Goal: Information Seeking & Learning: Learn about a topic

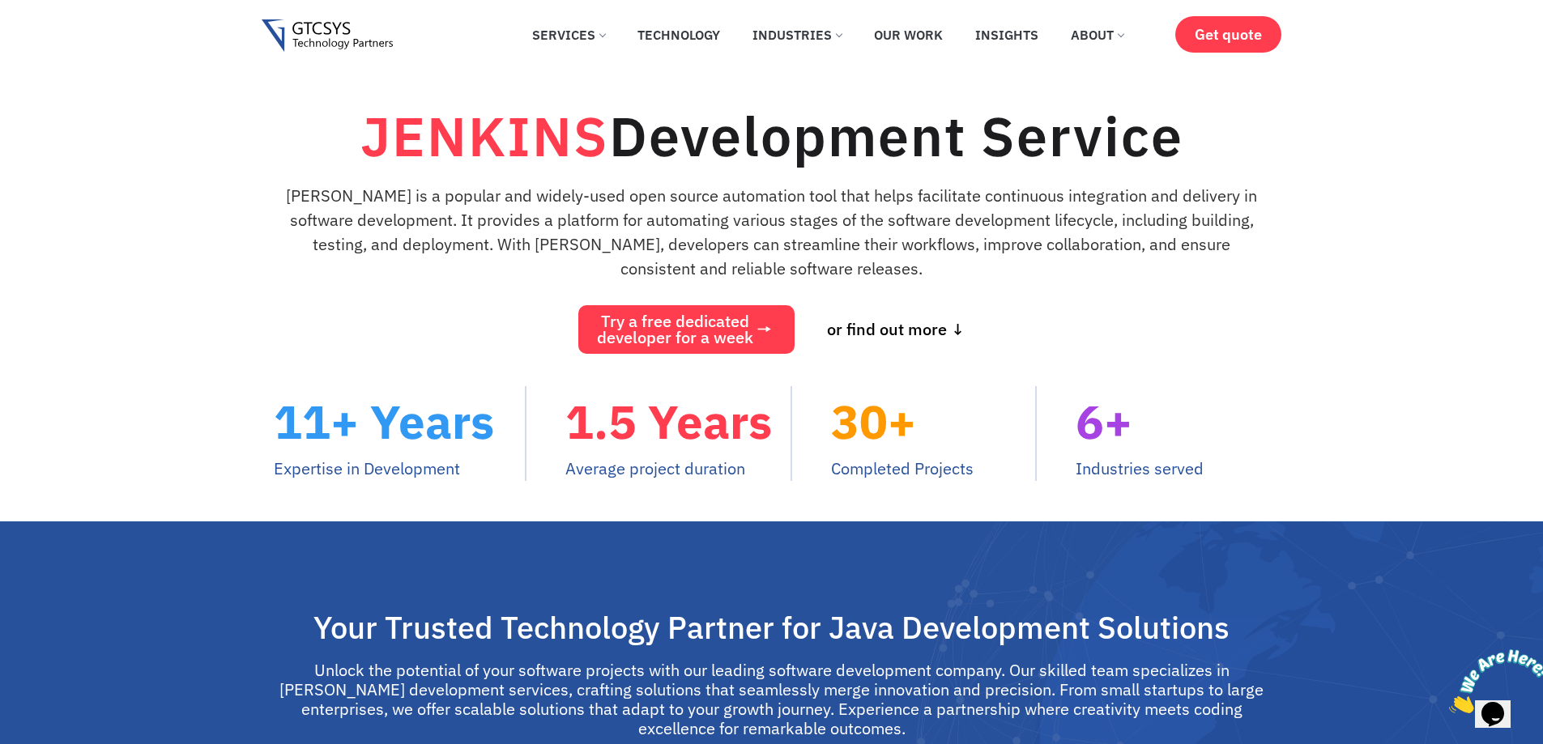
drag, startPoint x: 1089, startPoint y: 441, endPoint x: 987, endPoint y: 284, distance: 187.4
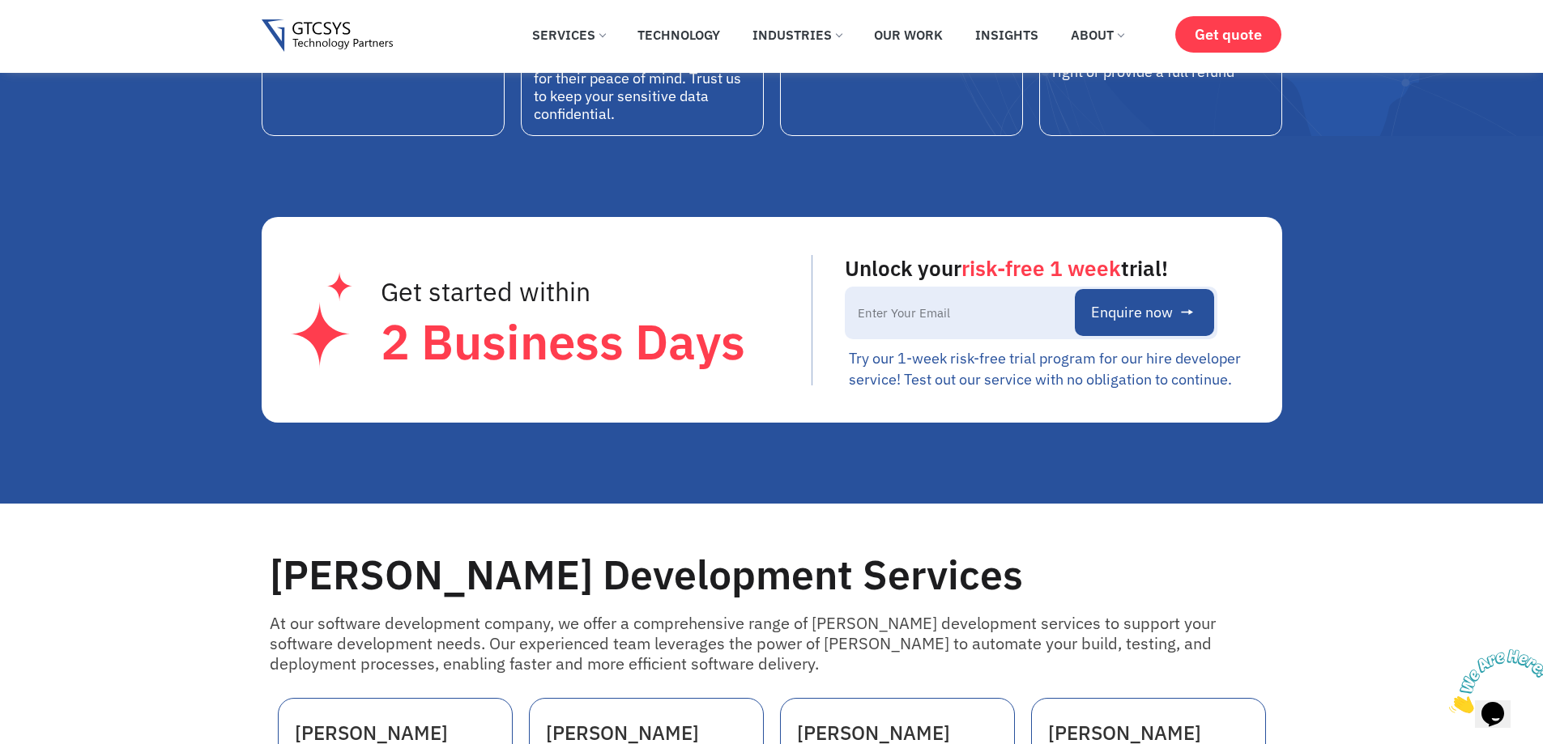
scroll to position [1134, 0]
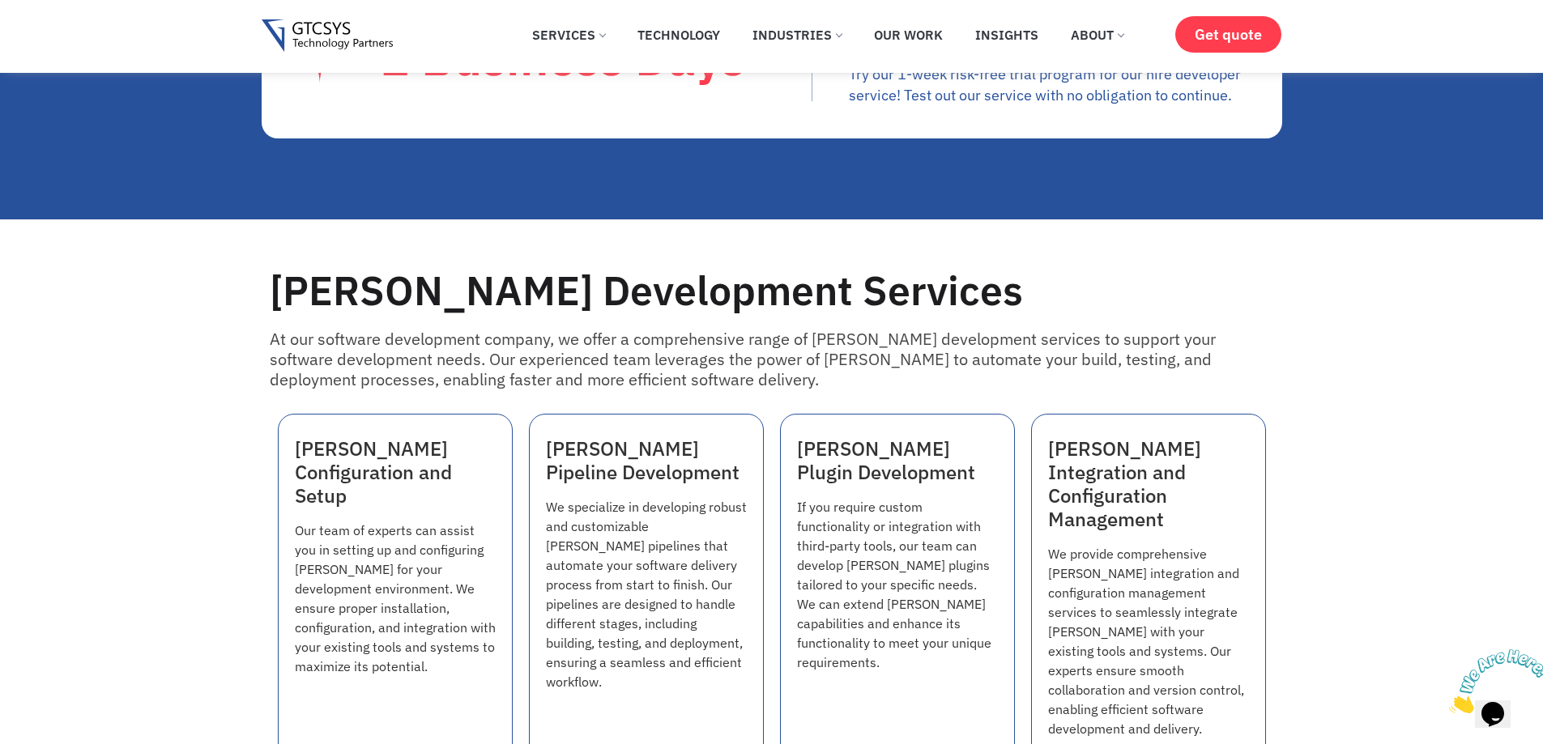
scroll to position [1134, 0]
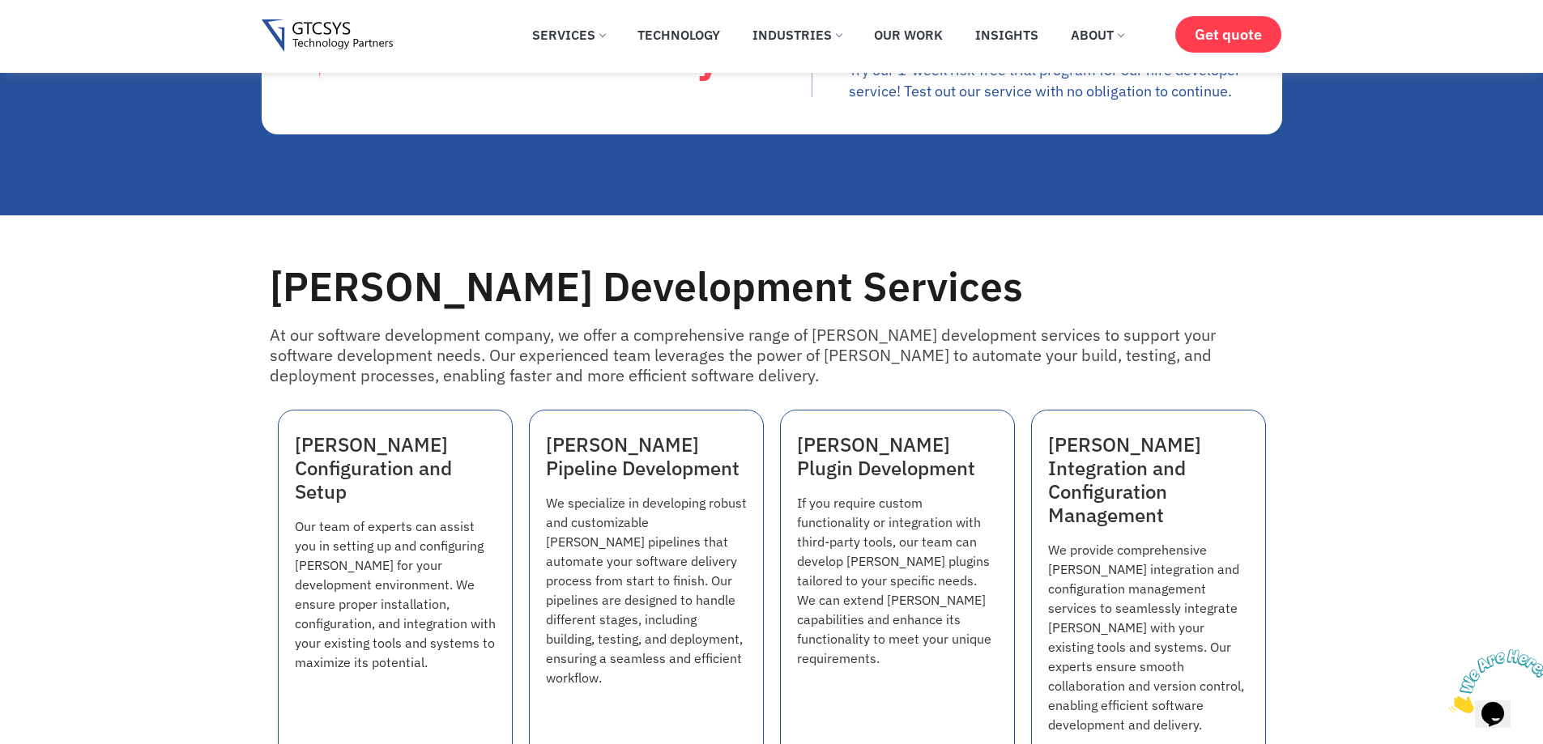
click at [369, 453] on h3 "[PERSON_NAME] Configuration and Setup" at bounding box center [395, 468] width 201 height 70
copy h3 "[PERSON_NAME] Configuration and Setup"
drag, startPoint x: 1059, startPoint y: 445, endPoint x: 1231, endPoint y: 444, distance: 171.7
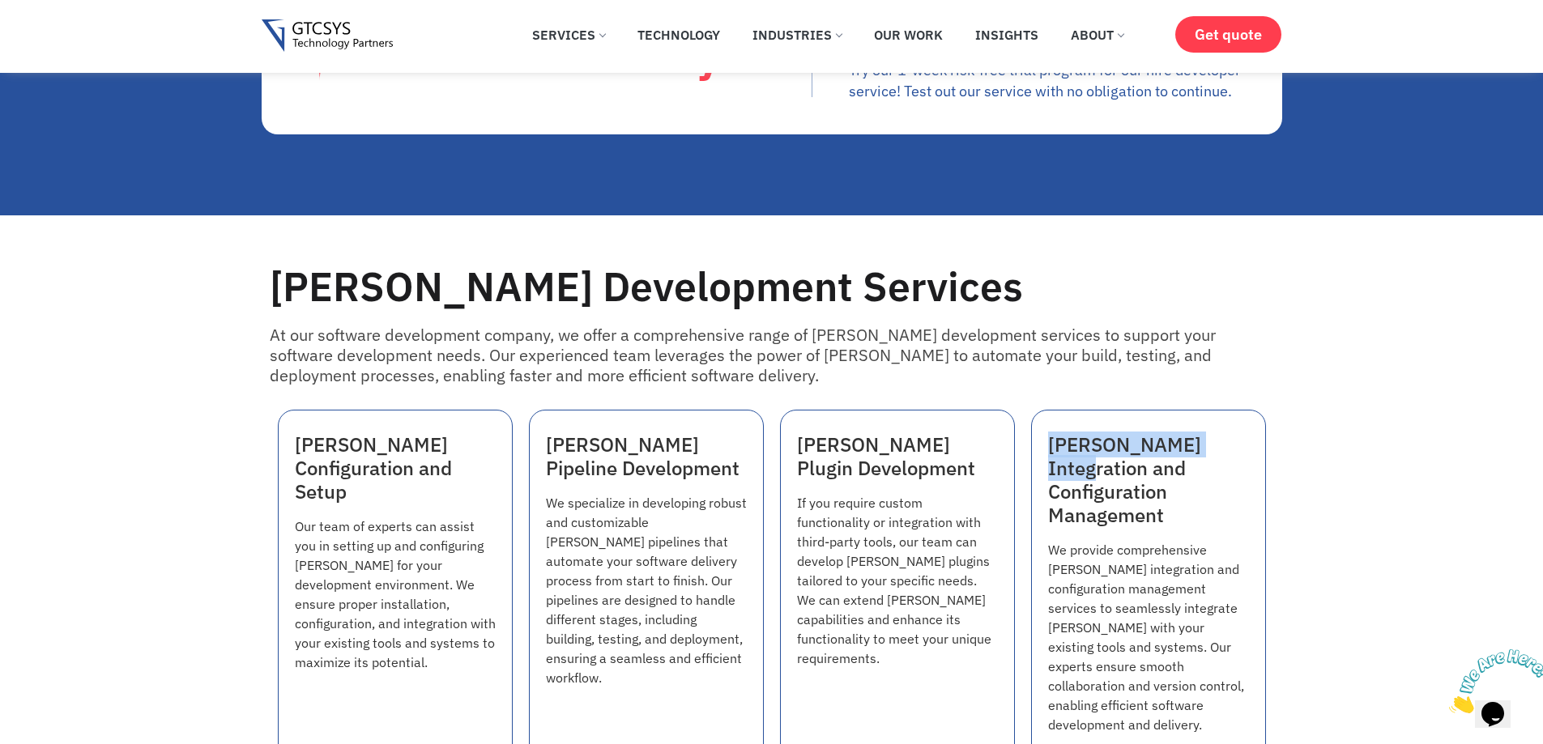
click at [1231, 444] on h3 "[PERSON_NAME] Integration and Configuration Management" at bounding box center [1148, 479] width 201 height 93
copy h3 "Jenkins Integration"
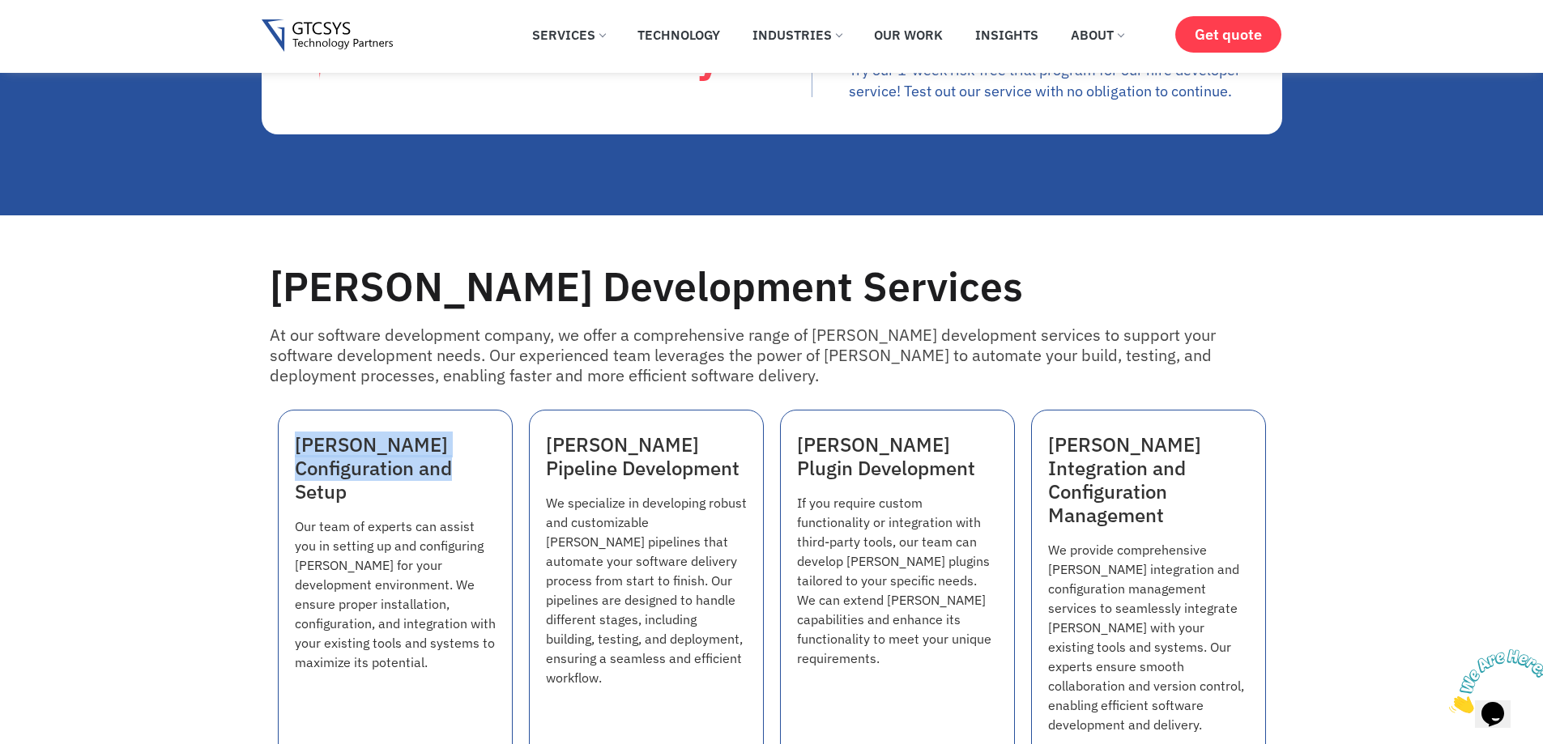
drag, startPoint x: 292, startPoint y: 448, endPoint x: 425, endPoint y: 479, distance: 137.1
click at [425, 479] on div "Jenkins Configuration and Setup Our team of experts can assist you in setting u…" at bounding box center [395, 586] width 235 height 353
copy h3 "[PERSON_NAME] Configuration and Setup"
